Goal: Task Accomplishment & Management: Complete application form

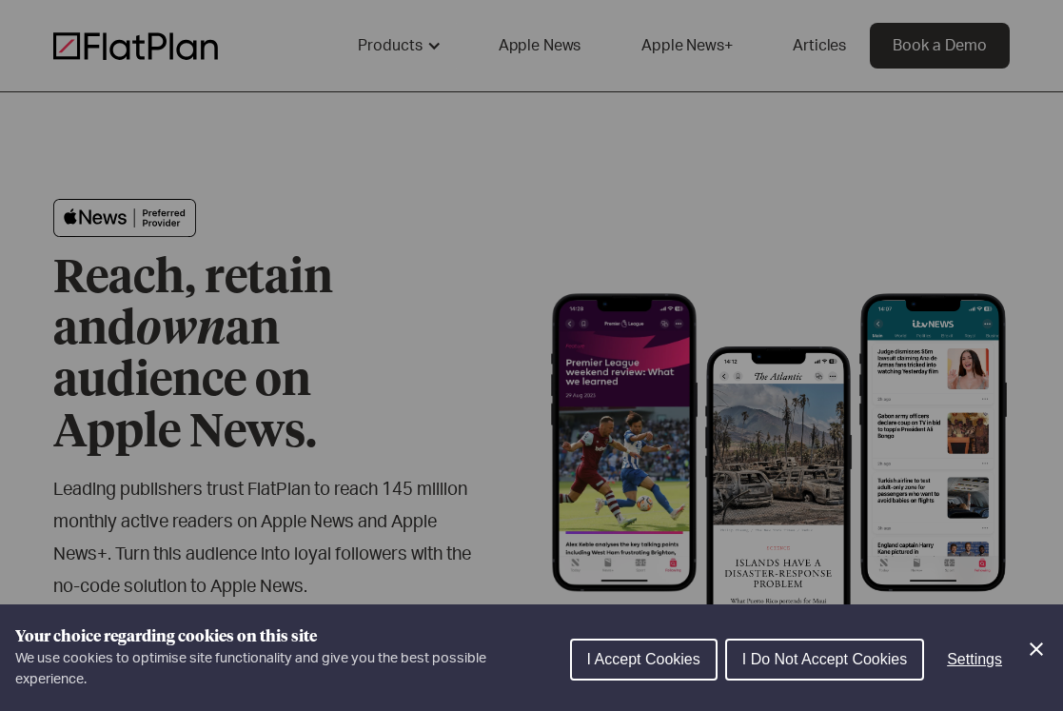
click at [1027, 643] on icon "Close Cookie Control" at bounding box center [1036, 648] width 23 height 23
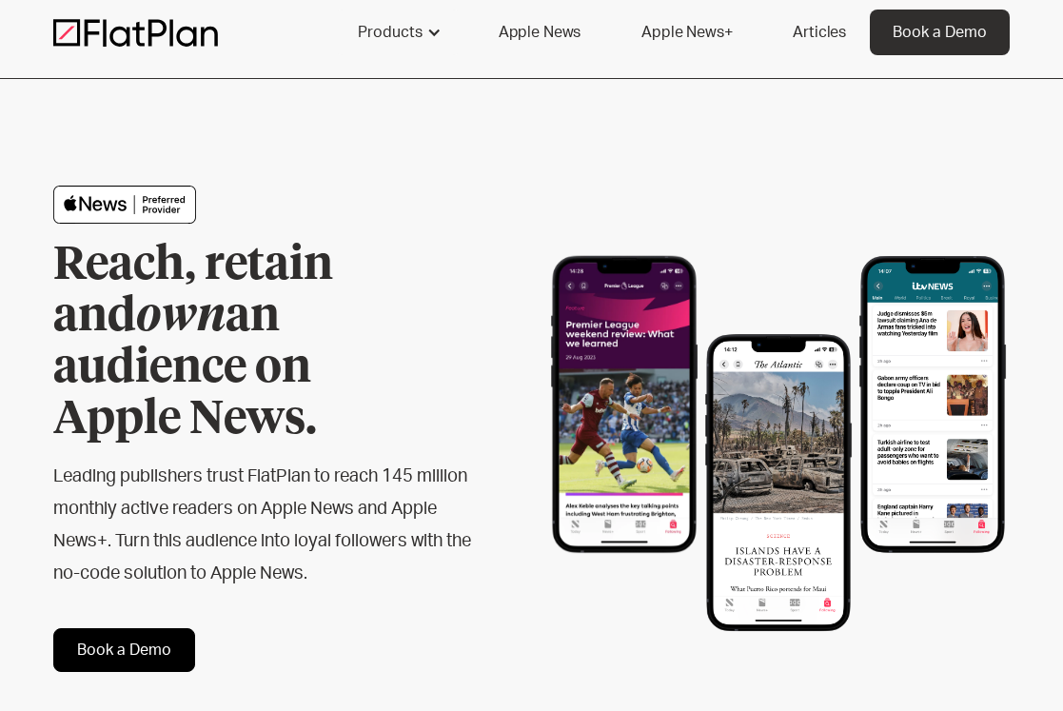
scroll to position [16, 0]
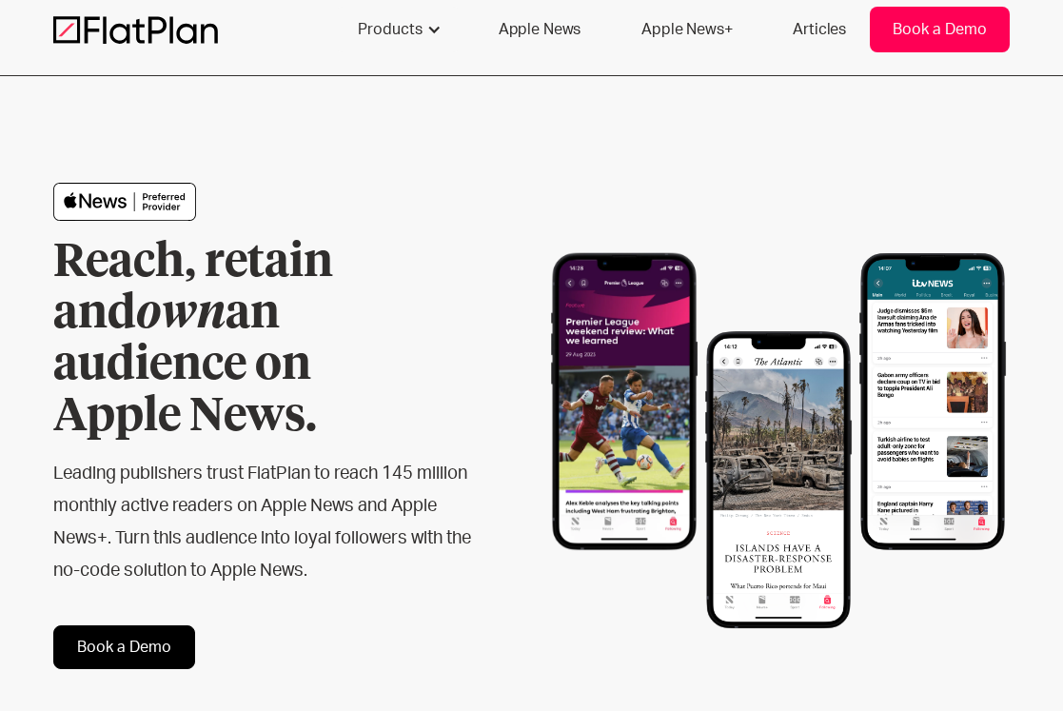
click at [921, 26] on div "Book a Demo" at bounding box center [939, 29] width 94 height 23
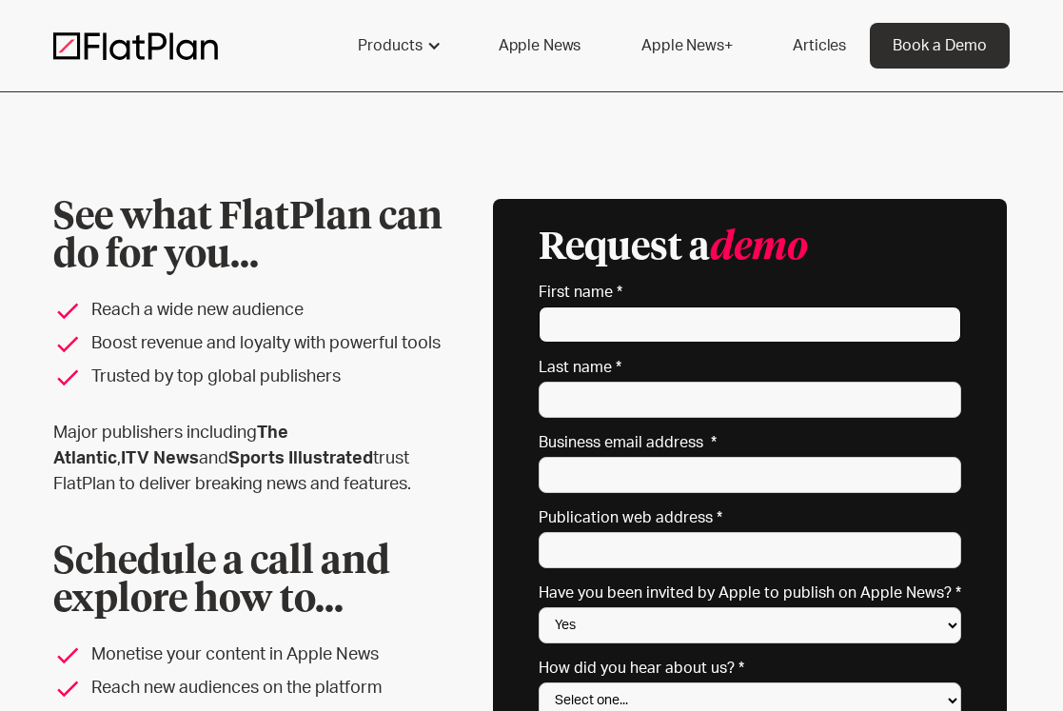
click at [630, 321] on input "First name *" at bounding box center [749, 324] width 422 height 36
type input "Lizzy"
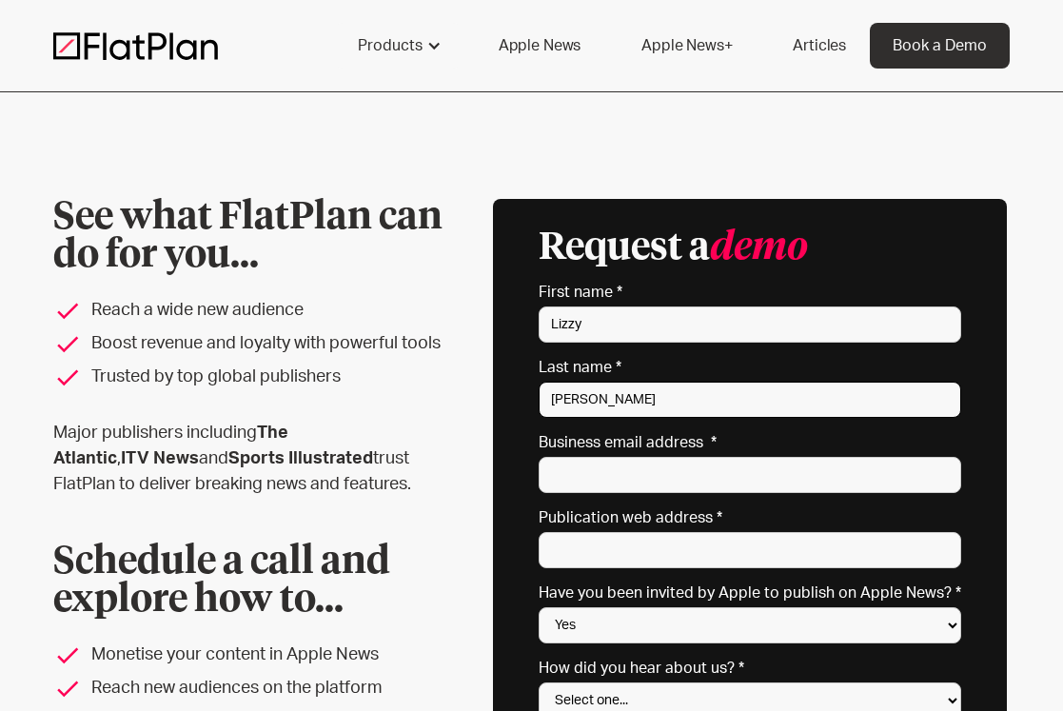
type input "[PERSON_NAME]"
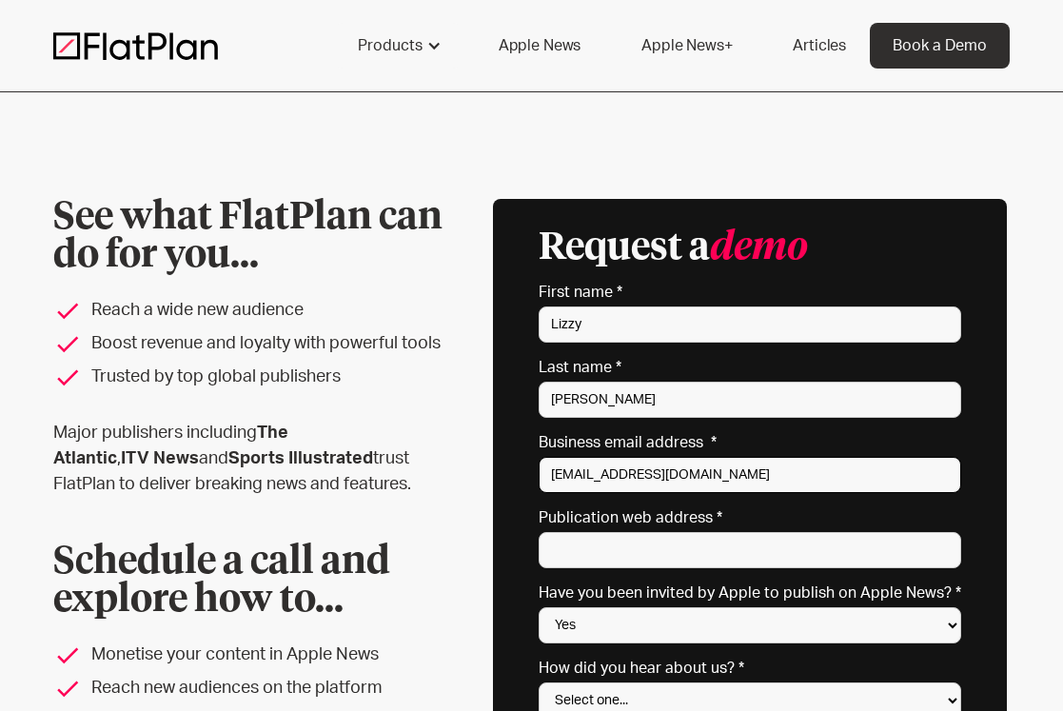
type input "[EMAIL_ADDRESS][DOMAIN_NAME]"
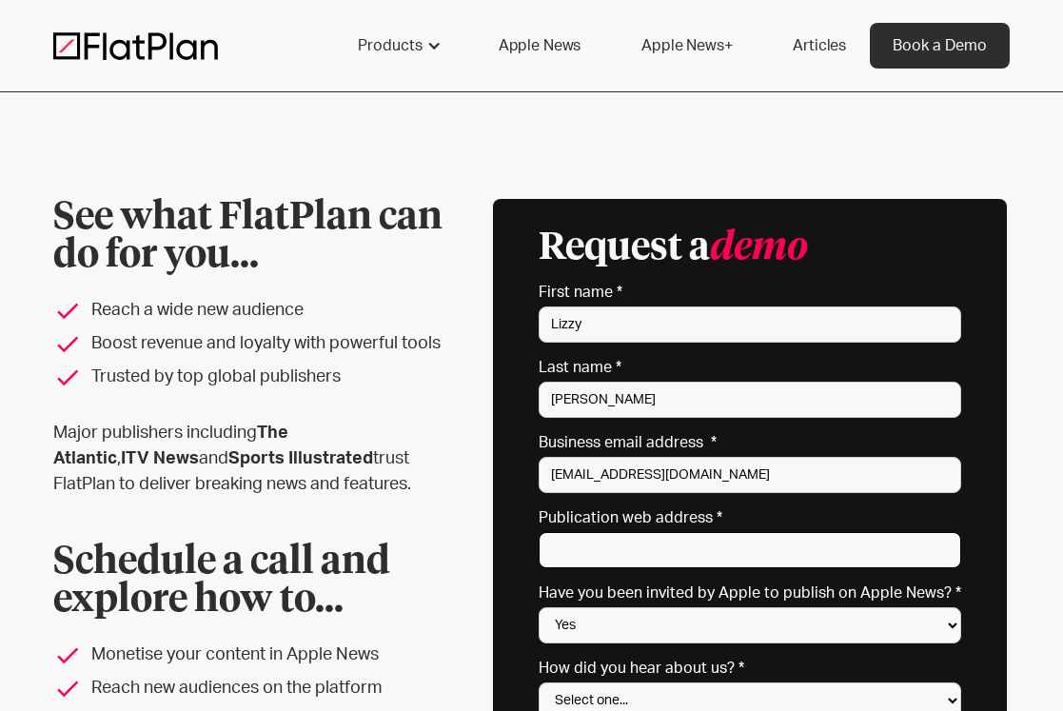
click at [582, 545] on input "Publication web address *" at bounding box center [749, 550] width 422 height 36
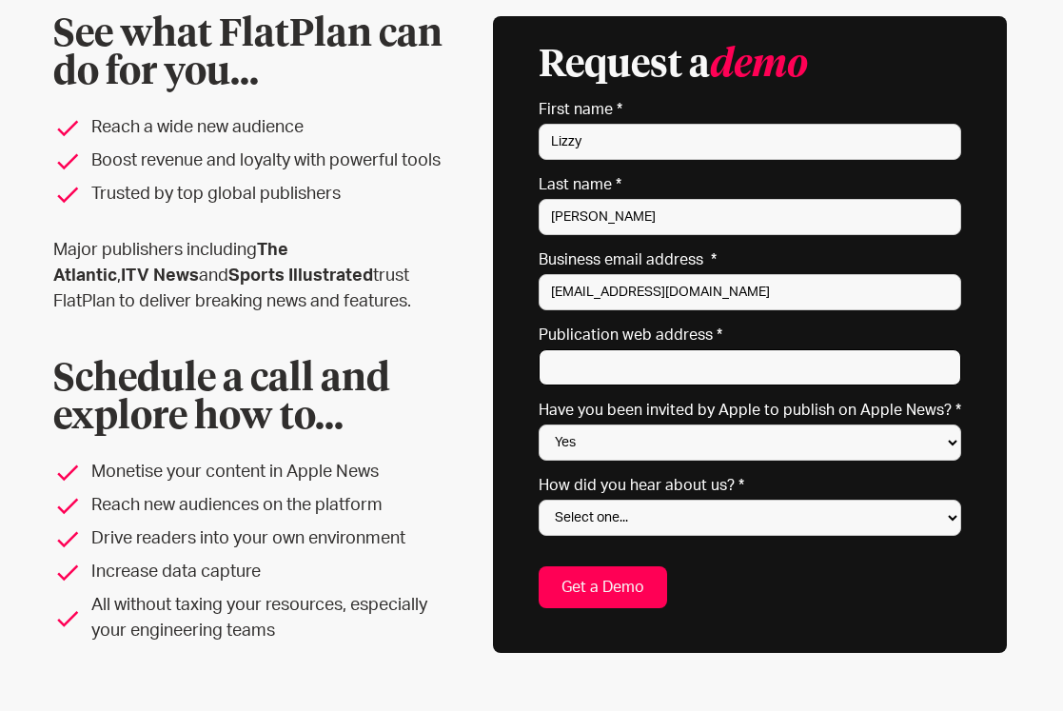
scroll to position [207, 0]
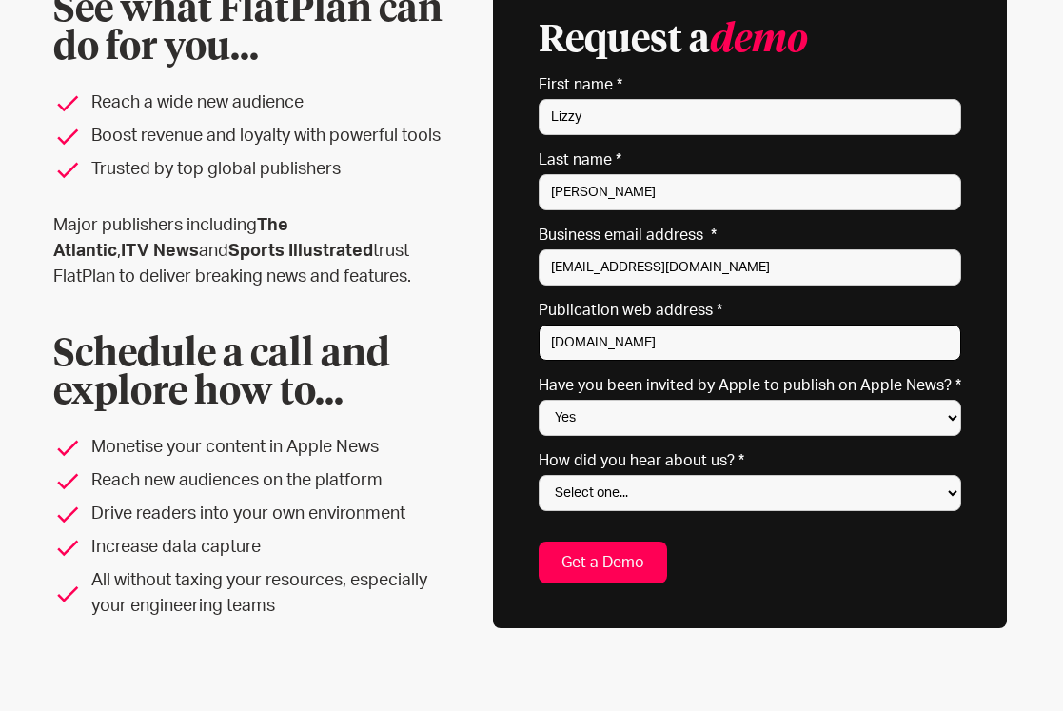
type input "[DOMAIN_NAME]"
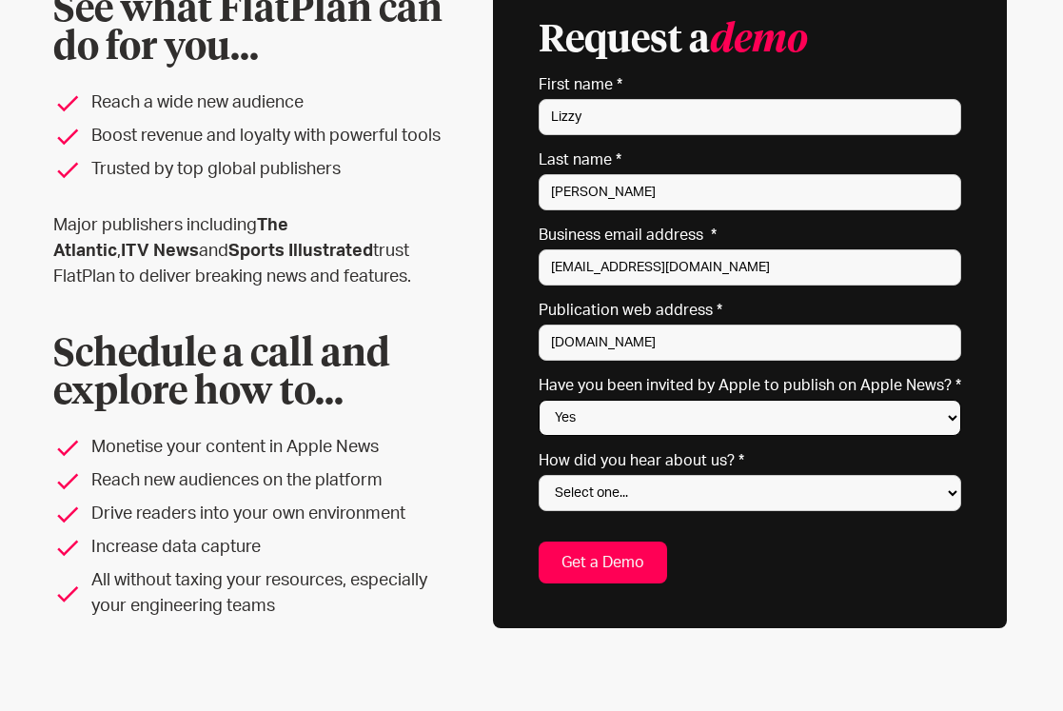
click at [642, 418] on select "Yes No Not sure" at bounding box center [749, 418] width 422 height 36
select select "No"
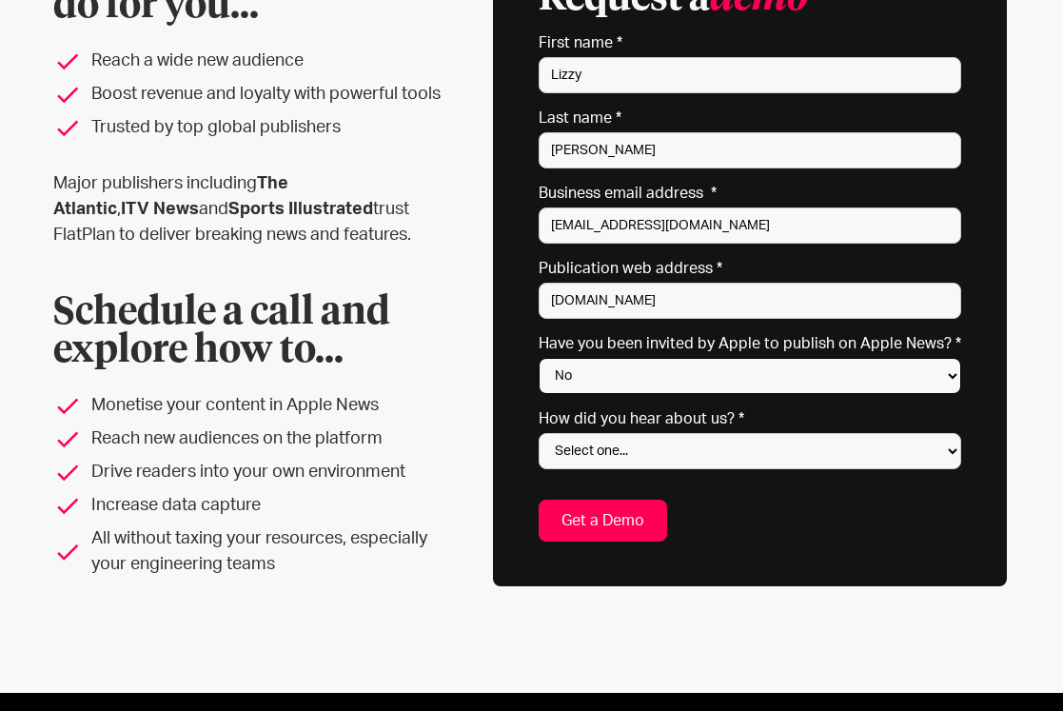
scroll to position [259, 0]
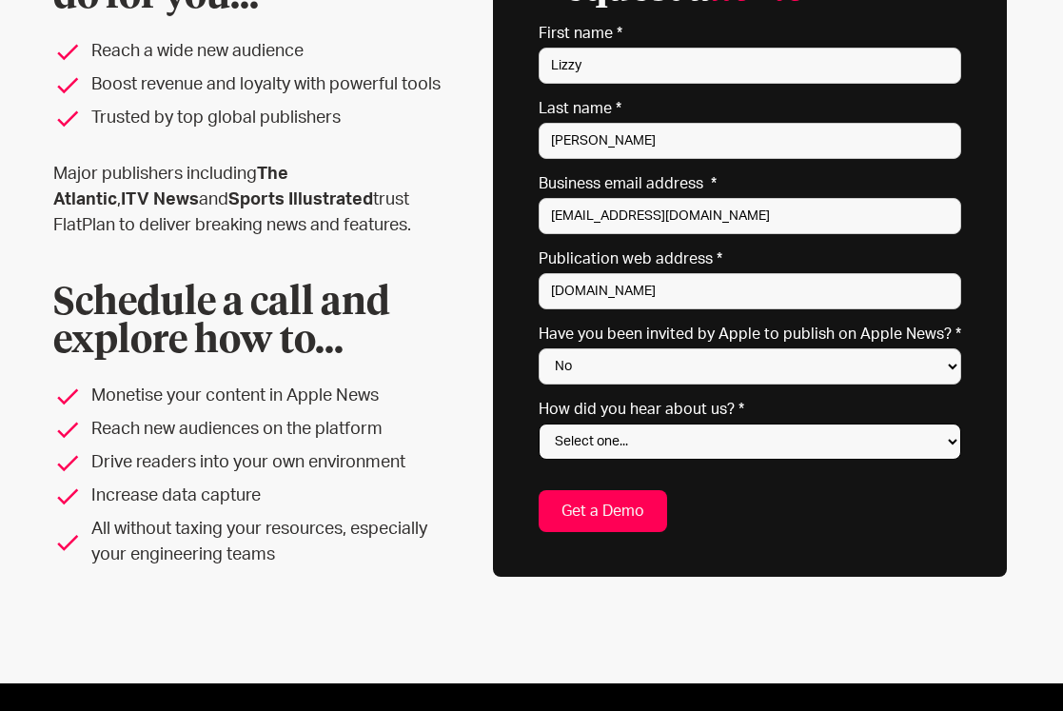
click at [636, 430] on select "Select one... Search engine (Google, DuckDuckGo etc) Apple website Google Ad Li…" at bounding box center [749, 441] width 422 height 36
select select "Apple website"
click at [602, 515] on input "Get a Demo" at bounding box center [602, 511] width 128 height 42
type input "Please wait..."
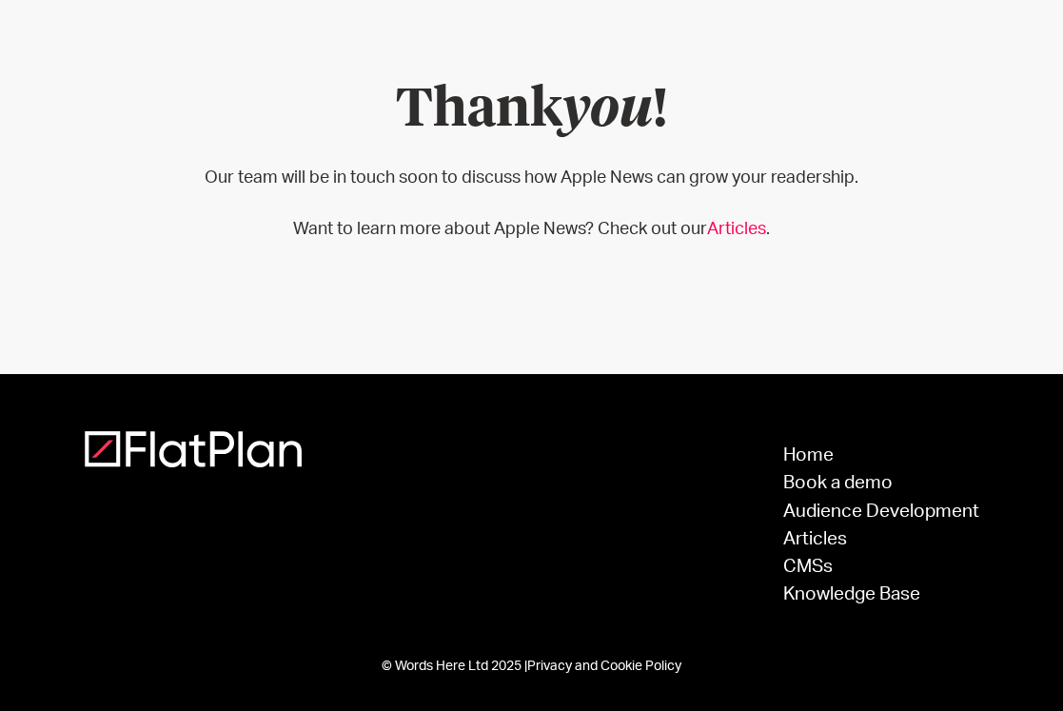
scroll to position [147, 0]
